Goal: Task Accomplishment & Management: Manage account settings

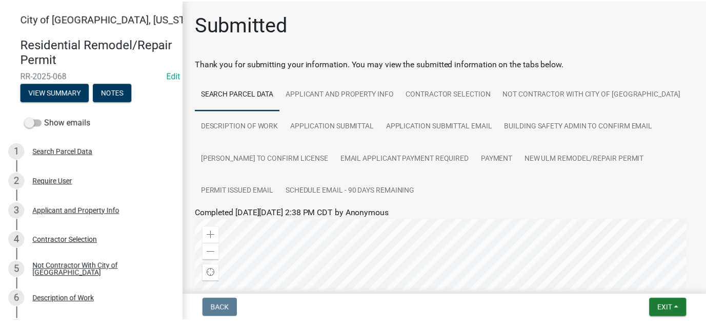
scroll to position [154, 0]
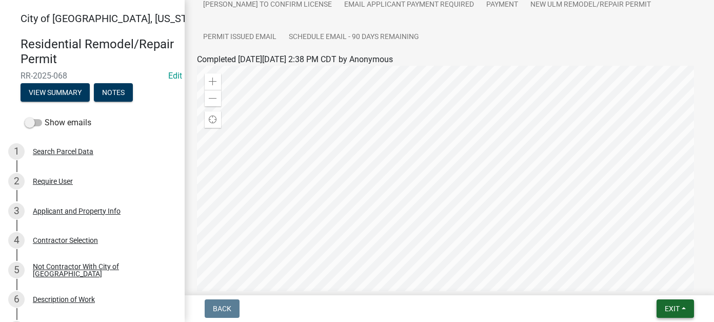
click at [672, 305] on span "Exit" at bounding box center [672, 308] width 15 height 8
click at [640, 279] on button "Save & Exit" at bounding box center [653, 281] width 82 height 25
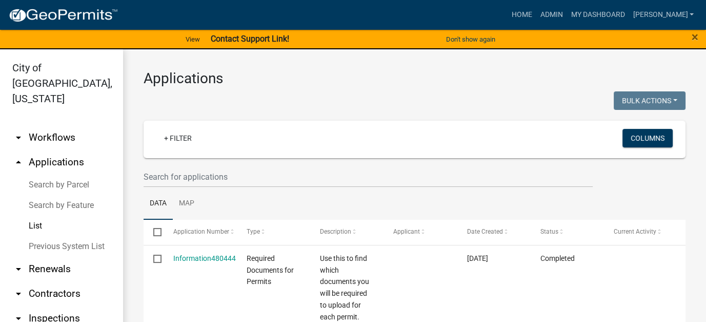
click at [46, 174] on link "Search by Parcel" at bounding box center [61, 184] width 123 height 21
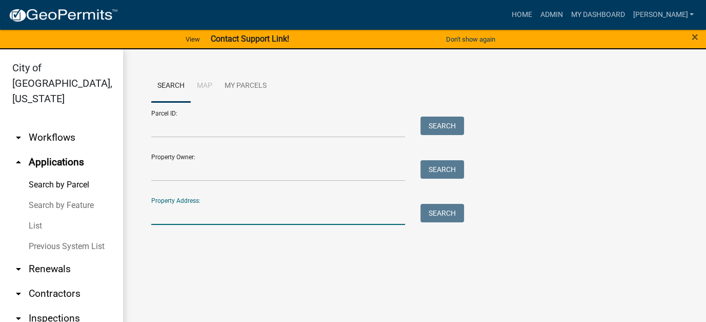
click at [208, 214] on input "Property Address:" at bounding box center [278, 214] width 254 height 21
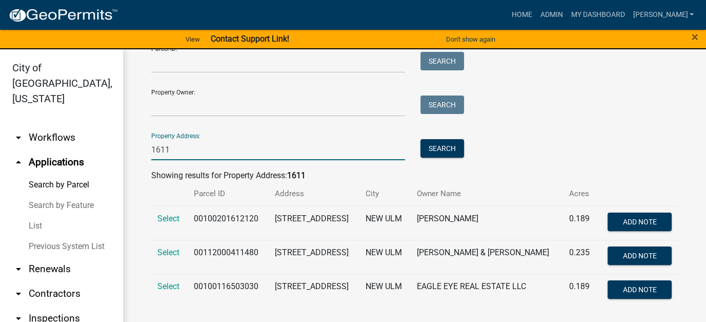
scroll to position [65, 0]
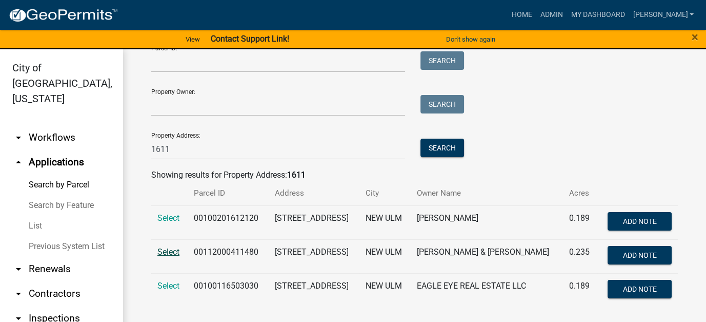
click at [166, 255] on span "Select" at bounding box center [169, 252] width 22 height 10
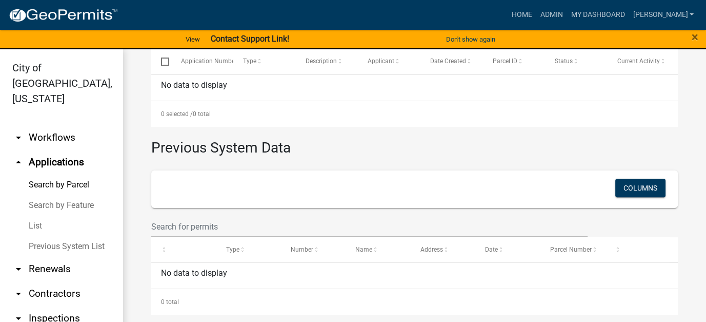
scroll to position [103, 0]
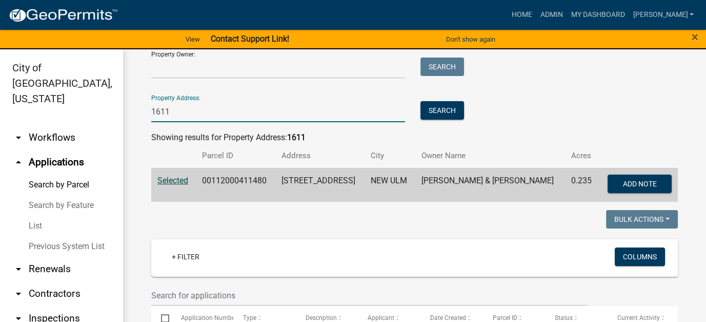
drag, startPoint x: 181, startPoint y: 112, endPoint x: 78, endPoint y: 100, distance: 103.3
click at [78, 100] on div "City of New Ulm, Minnesota arrow_drop_down Workflows List arrow_drop_up Applica…" at bounding box center [353, 191] width 706 height 285
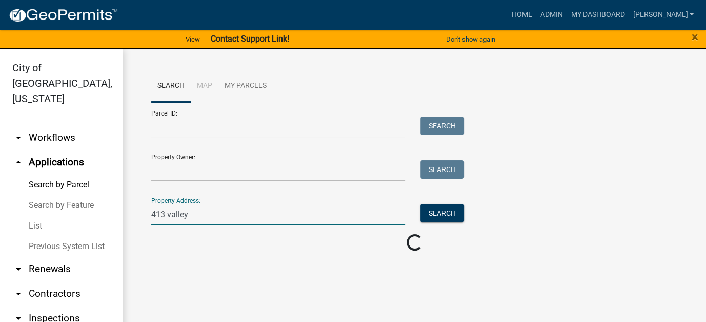
scroll to position [0, 0]
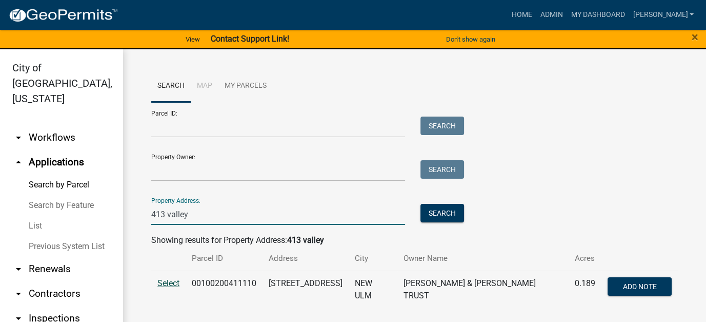
type input "413 valley"
click at [167, 282] on span "Select" at bounding box center [169, 283] width 22 height 10
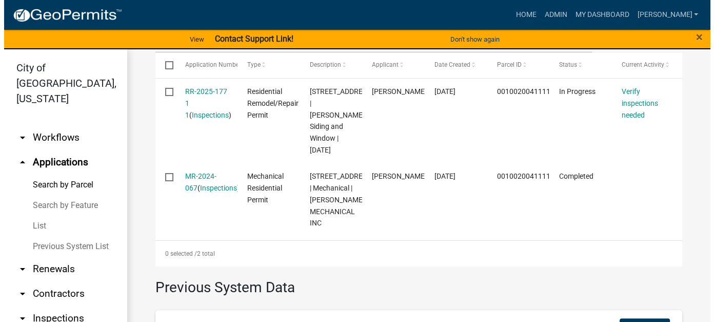
scroll to position [359, 0]
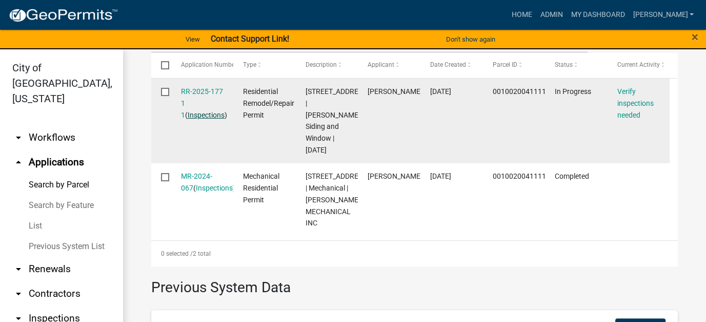
click at [189, 112] on link "Inspections" at bounding box center [206, 115] width 37 height 8
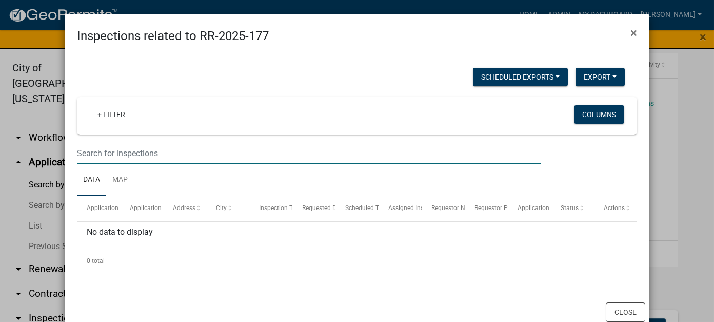
click at [132, 150] on input "text" at bounding box center [309, 153] width 464 height 21
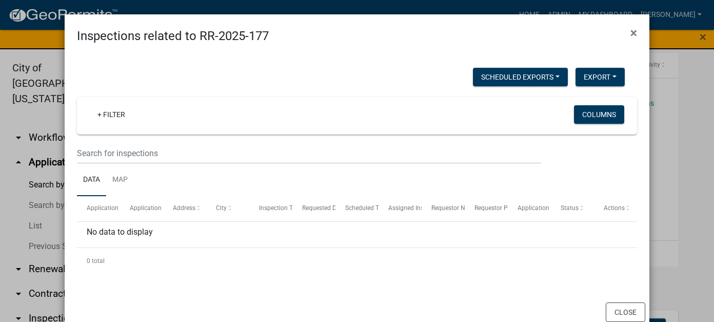
click at [382, 279] on div at bounding box center [357, 279] width 560 height 12
click at [631, 35] on span "×" at bounding box center [634, 33] width 7 height 14
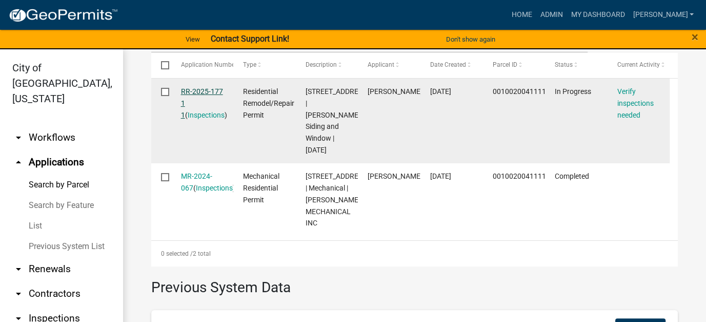
click at [193, 91] on link "RR-2025-177 1 1" at bounding box center [202, 103] width 42 height 32
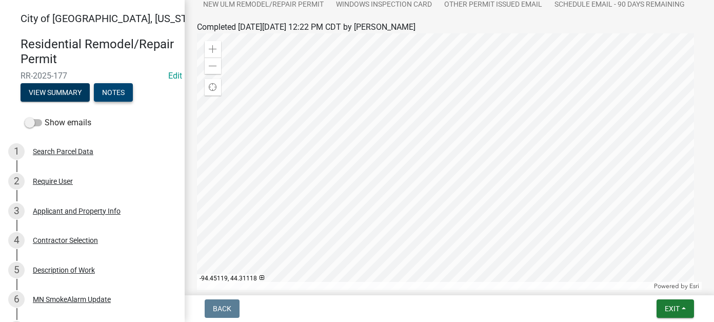
click at [119, 95] on button "Notes" at bounding box center [113, 92] width 39 height 18
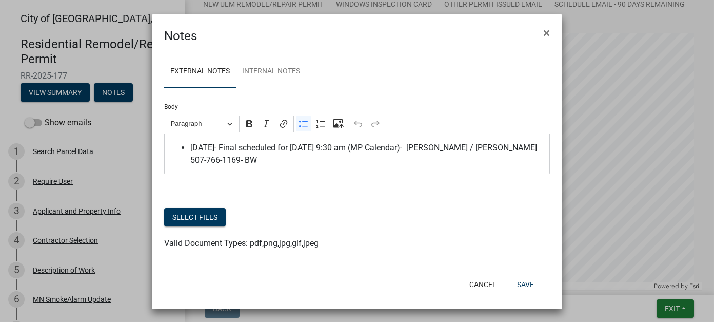
click at [278, 162] on span "9/16/25- Final scheduled for 9/18 at 9:30 am (MP Calendar)- Paul / Christine St…" at bounding box center [367, 154] width 355 height 25
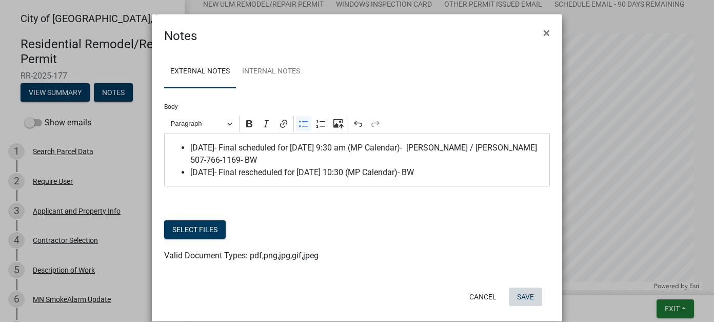
click at [521, 296] on button "Save" at bounding box center [525, 296] width 33 height 18
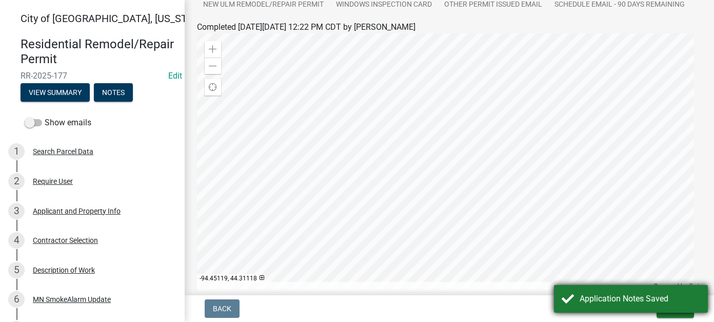
click at [628, 301] on div "Application Notes Saved" at bounding box center [640, 298] width 121 height 12
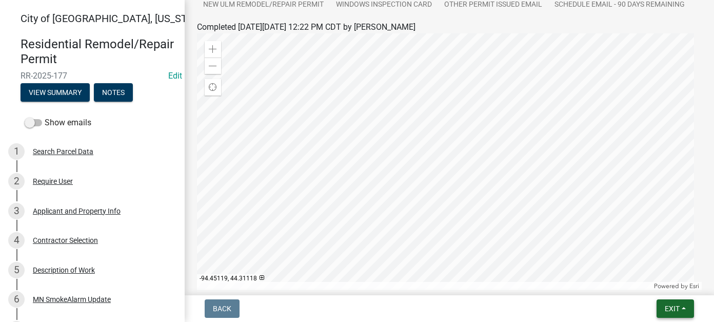
click at [682, 308] on button "Exit" at bounding box center [675, 308] width 37 height 18
click at [638, 281] on button "Save & Exit" at bounding box center [653, 281] width 82 height 25
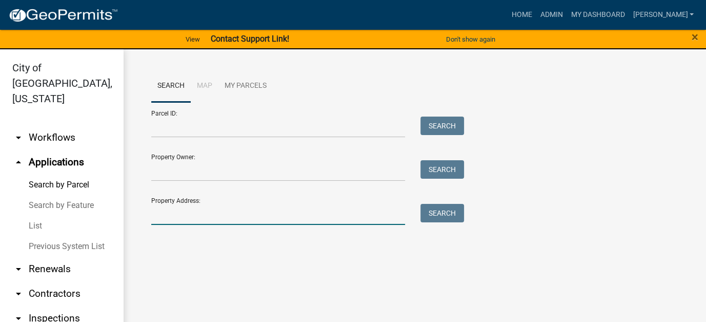
click at [207, 215] on input "Property Address:" at bounding box center [278, 214] width 254 height 21
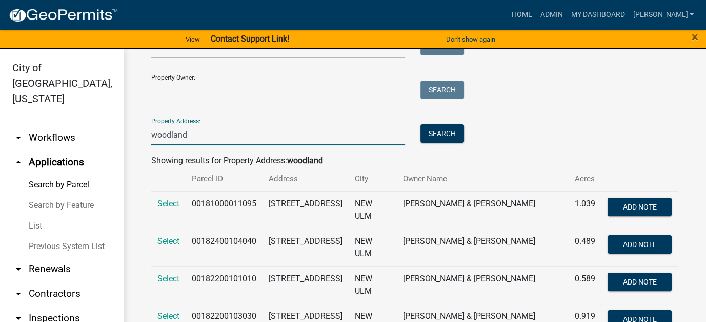
scroll to position [103, 0]
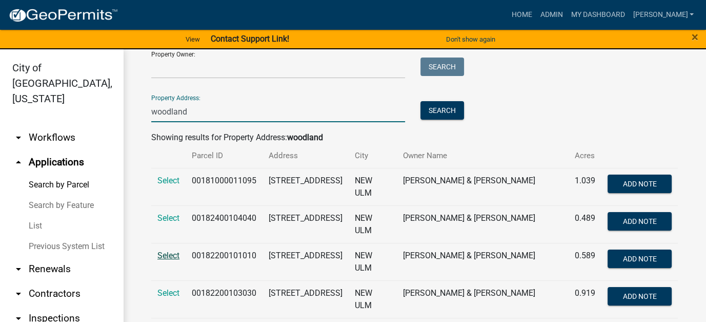
type input "woodland"
click at [170, 254] on span "Select" at bounding box center [169, 255] width 22 height 10
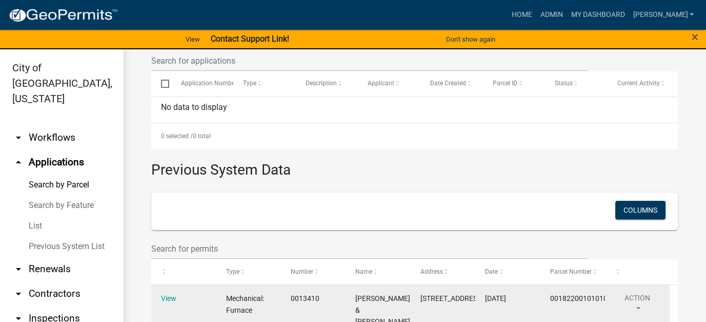
scroll to position [205, 0]
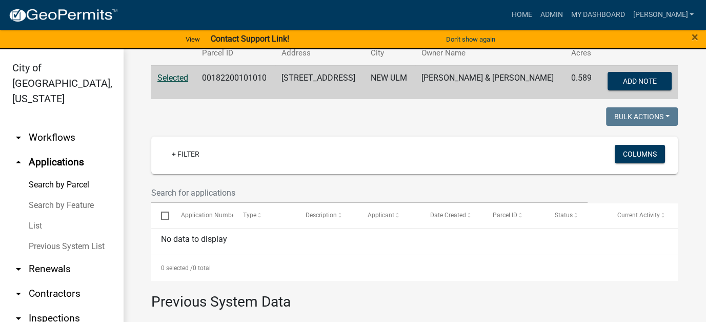
click at [31, 215] on link "List" at bounding box center [61, 225] width 123 height 21
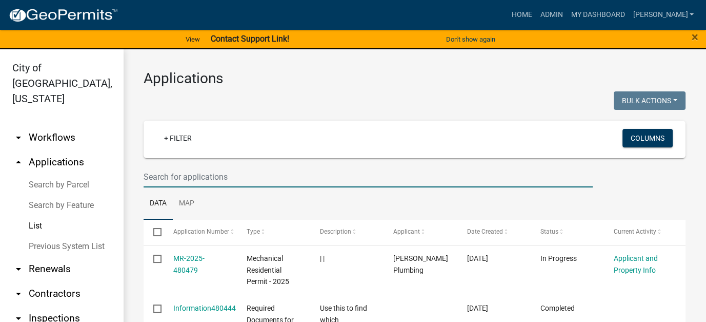
click at [184, 174] on input "text" at bounding box center [368, 176] width 449 height 21
type input "berg"
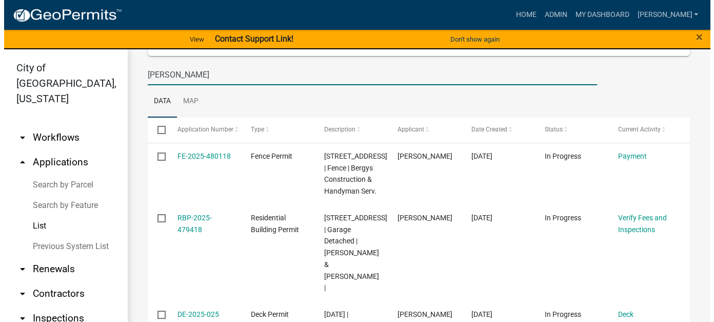
scroll to position [103, 0]
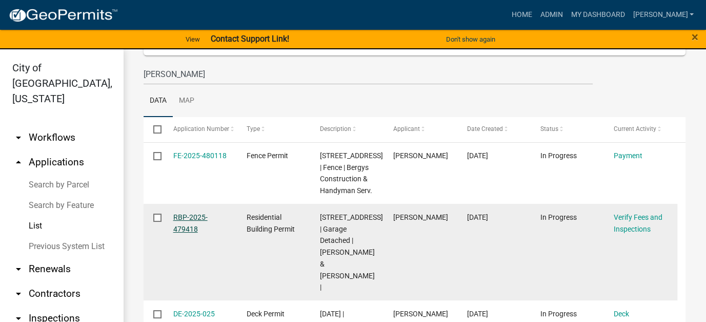
click at [183, 225] on link "RBP-2025-479418" at bounding box center [190, 223] width 34 height 20
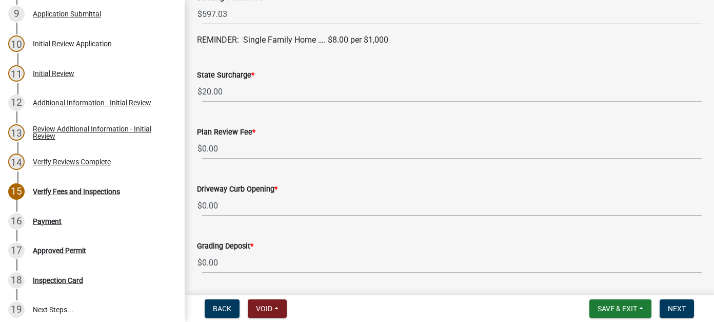
scroll to position [205, 0]
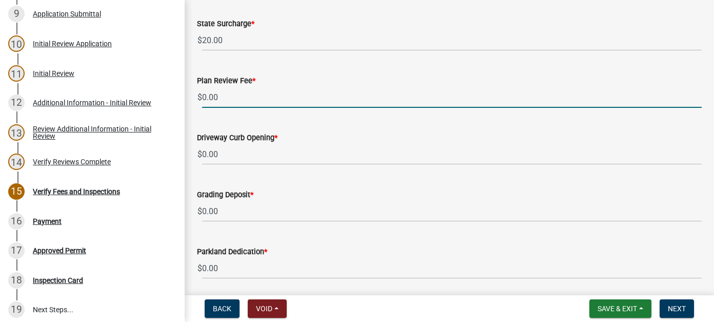
click at [228, 101] on input "0.00" at bounding box center [452, 97] width 500 height 21
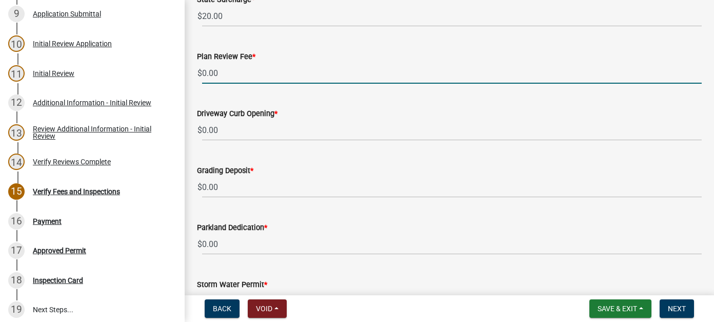
scroll to position [178, 0]
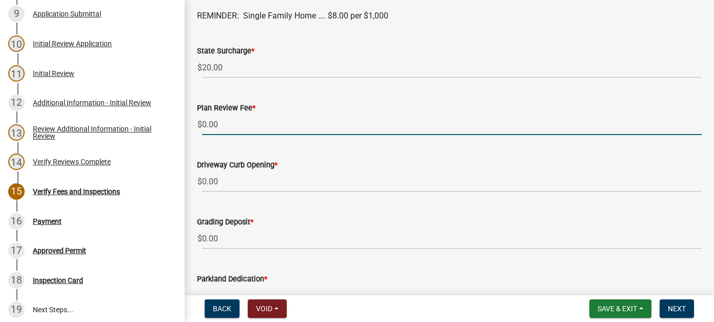
drag, startPoint x: 225, startPoint y: 123, endPoint x: 198, endPoint y: 125, distance: 27.7
click at [198, 125] on div "$ 0.00" at bounding box center [449, 124] width 505 height 21
type input "1"
type input "0.00"
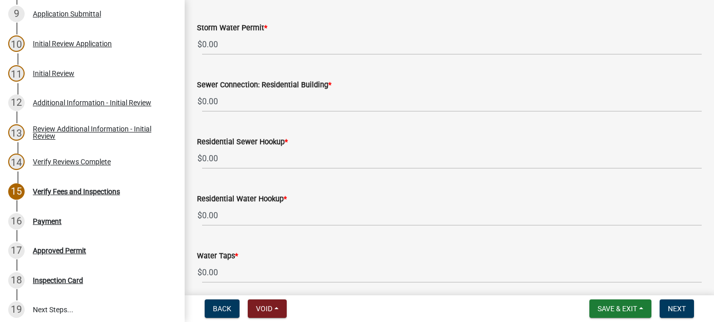
scroll to position [640, 0]
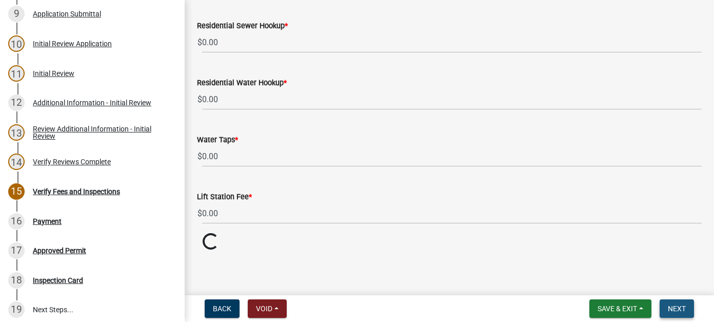
click at [686, 312] on button "Next" at bounding box center [677, 308] width 34 height 18
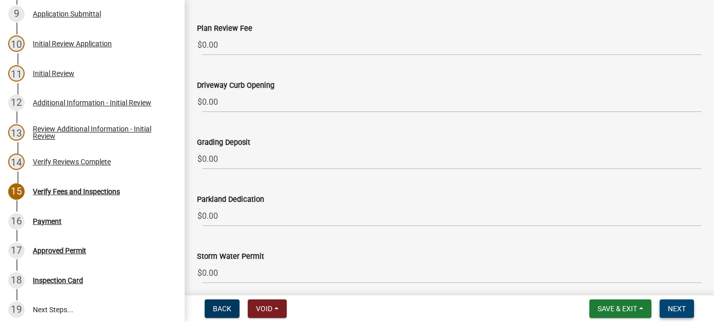
scroll to position [281, 0]
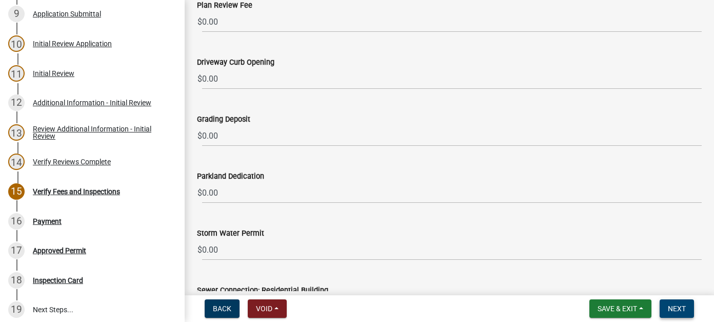
click at [673, 310] on span "Next" at bounding box center [677, 308] width 18 height 8
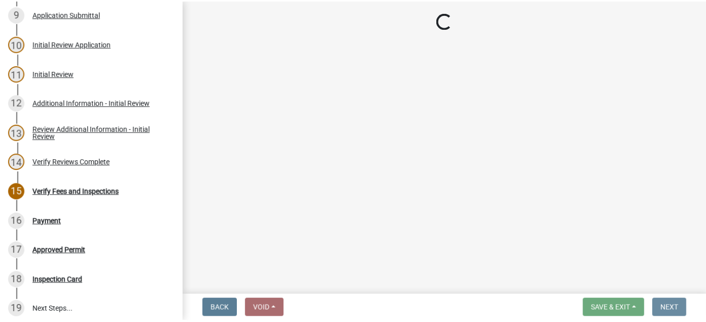
scroll to position [0, 0]
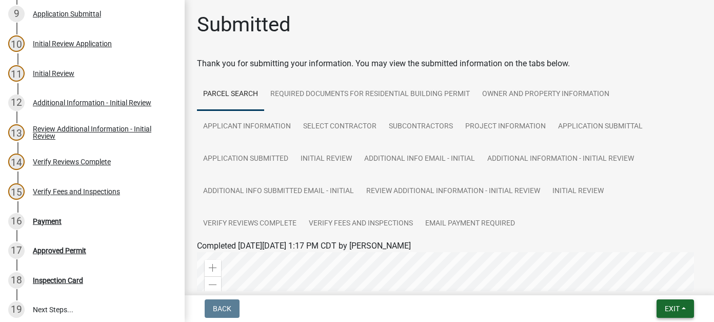
click at [671, 306] on span "Exit" at bounding box center [672, 308] width 15 height 8
click at [662, 288] on button "Save & Exit" at bounding box center [653, 281] width 82 height 25
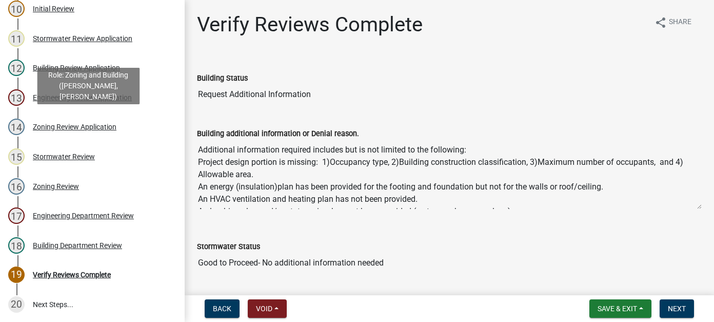
scroll to position [410, 0]
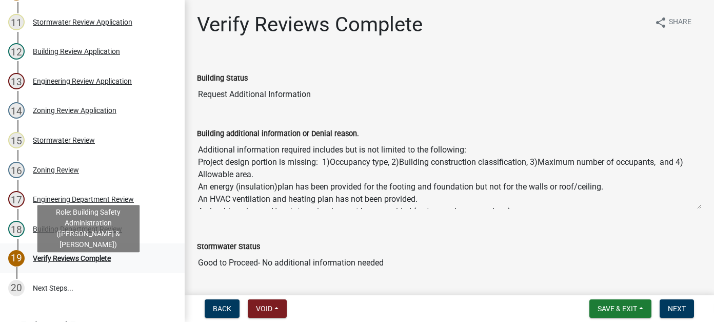
click at [76, 262] on div "Verify Reviews Complete" at bounding box center [72, 257] width 78 height 7
click at [66, 262] on div "Verify Reviews Complete" at bounding box center [72, 257] width 78 height 7
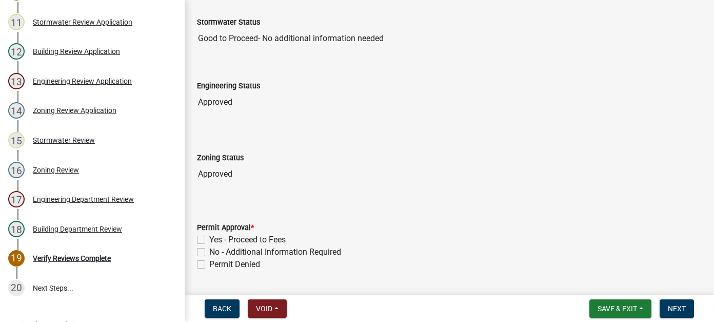
scroll to position [251, 0]
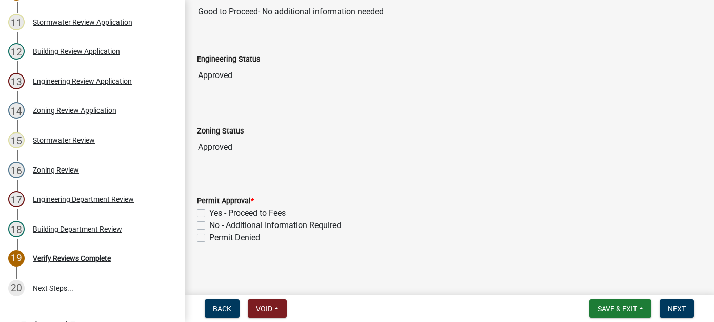
click at [209, 224] on label "No - Additional Information Required" at bounding box center [275, 225] width 132 height 12
click at [209, 224] on input "No - Additional Information Required" at bounding box center [212, 222] width 7 height 7
checkbox input "true"
checkbox input "false"
checkbox input "true"
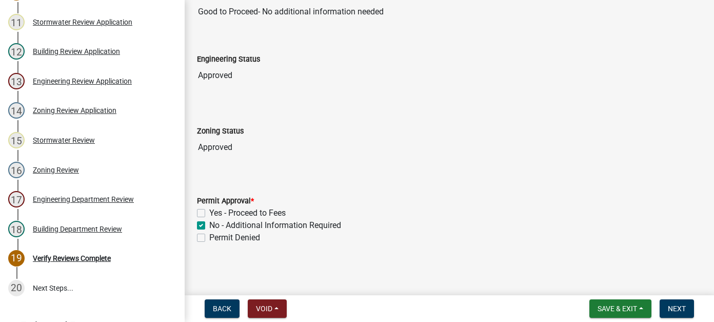
checkbox input "false"
click at [676, 308] on span "Next" at bounding box center [677, 308] width 18 height 8
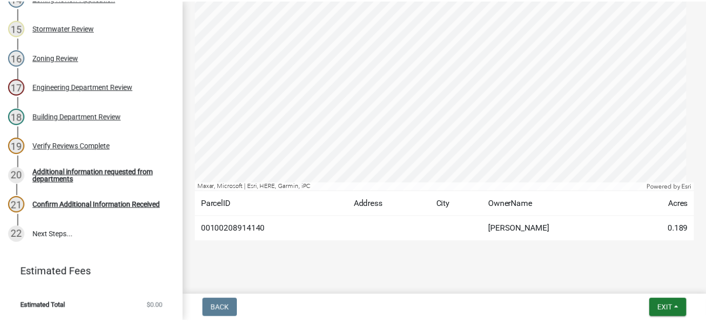
scroll to position [424, 0]
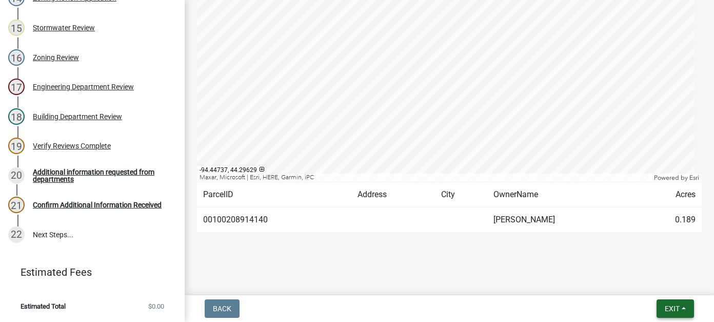
click at [663, 305] on button "Exit" at bounding box center [675, 308] width 37 height 18
click at [645, 275] on button "Save & Exit" at bounding box center [653, 281] width 82 height 25
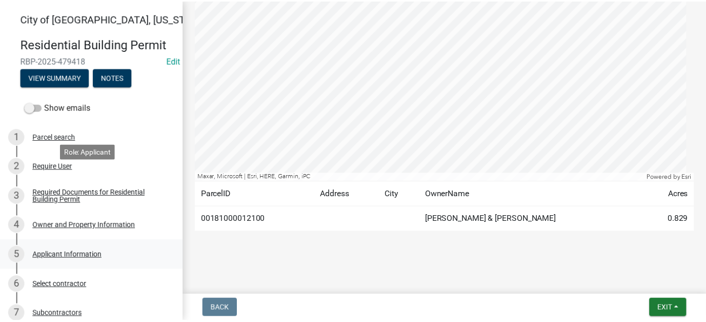
scroll to position [480, 0]
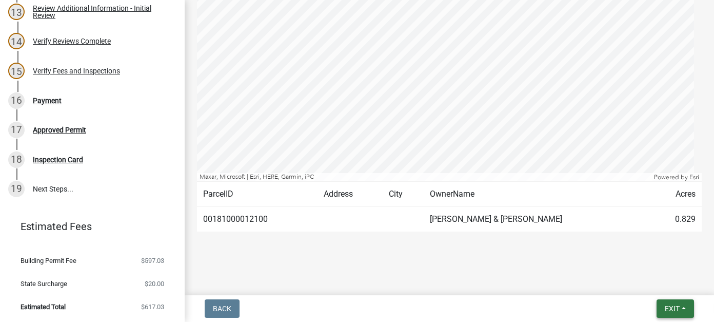
click at [665, 309] on span "Exit" at bounding box center [672, 308] width 15 height 8
click at [656, 283] on button "Save & Exit" at bounding box center [653, 281] width 82 height 25
